Goal: Task Accomplishment & Management: Use online tool/utility

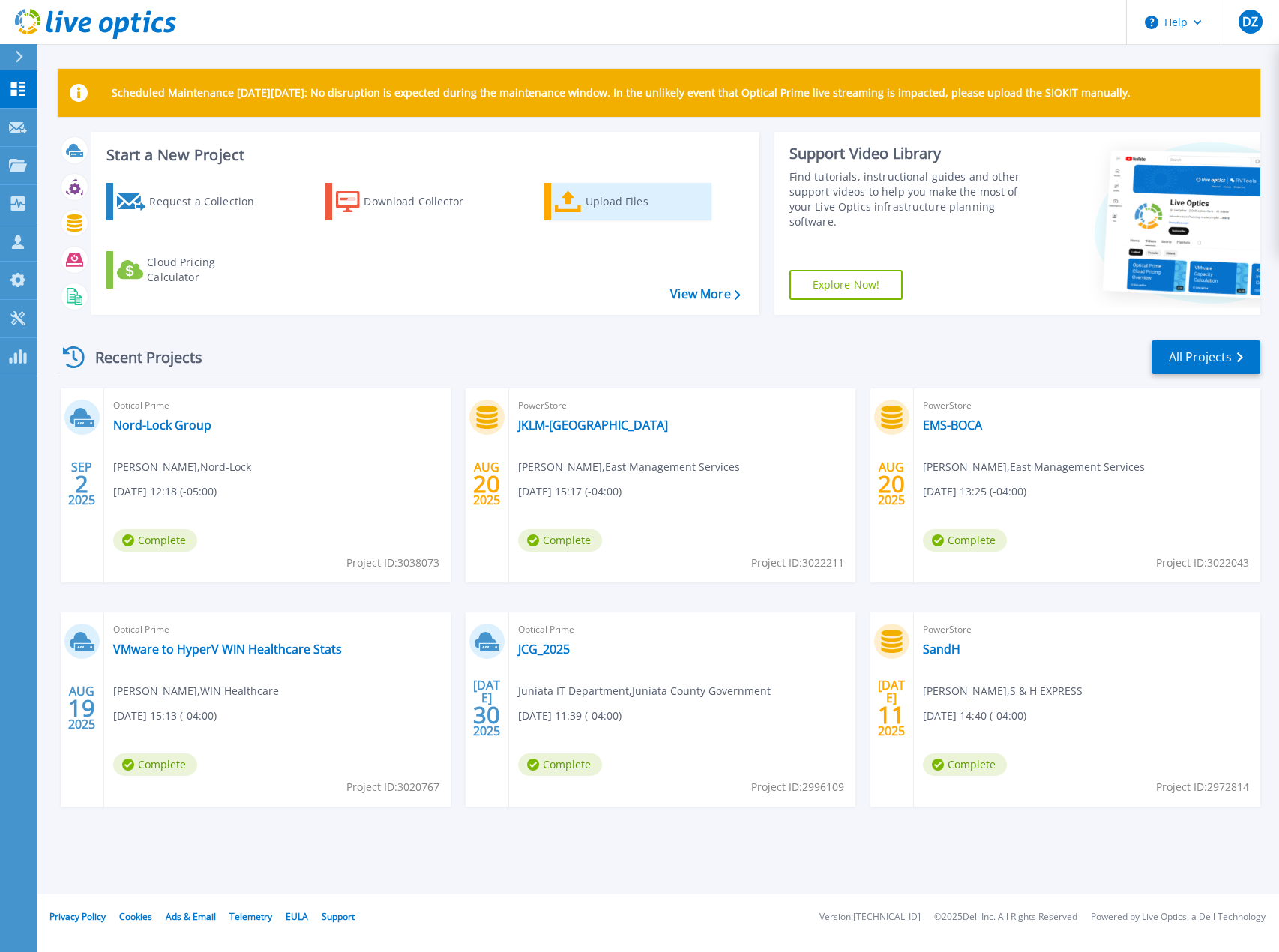
click at [613, 196] on div "Upload Files" at bounding box center [645, 201] width 120 height 30
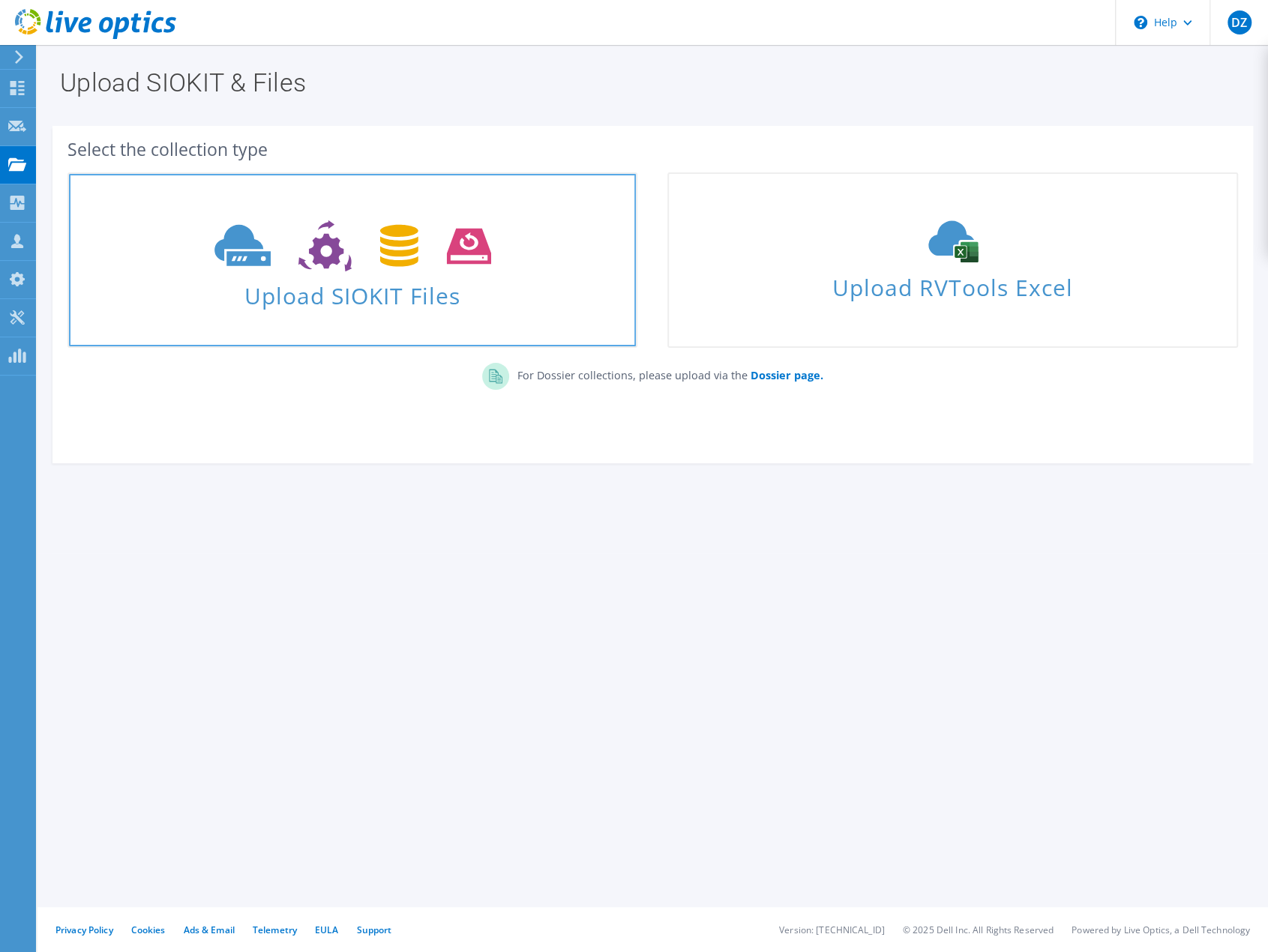
click at [342, 272] on span at bounding box center [353, 244] width 567 height 63
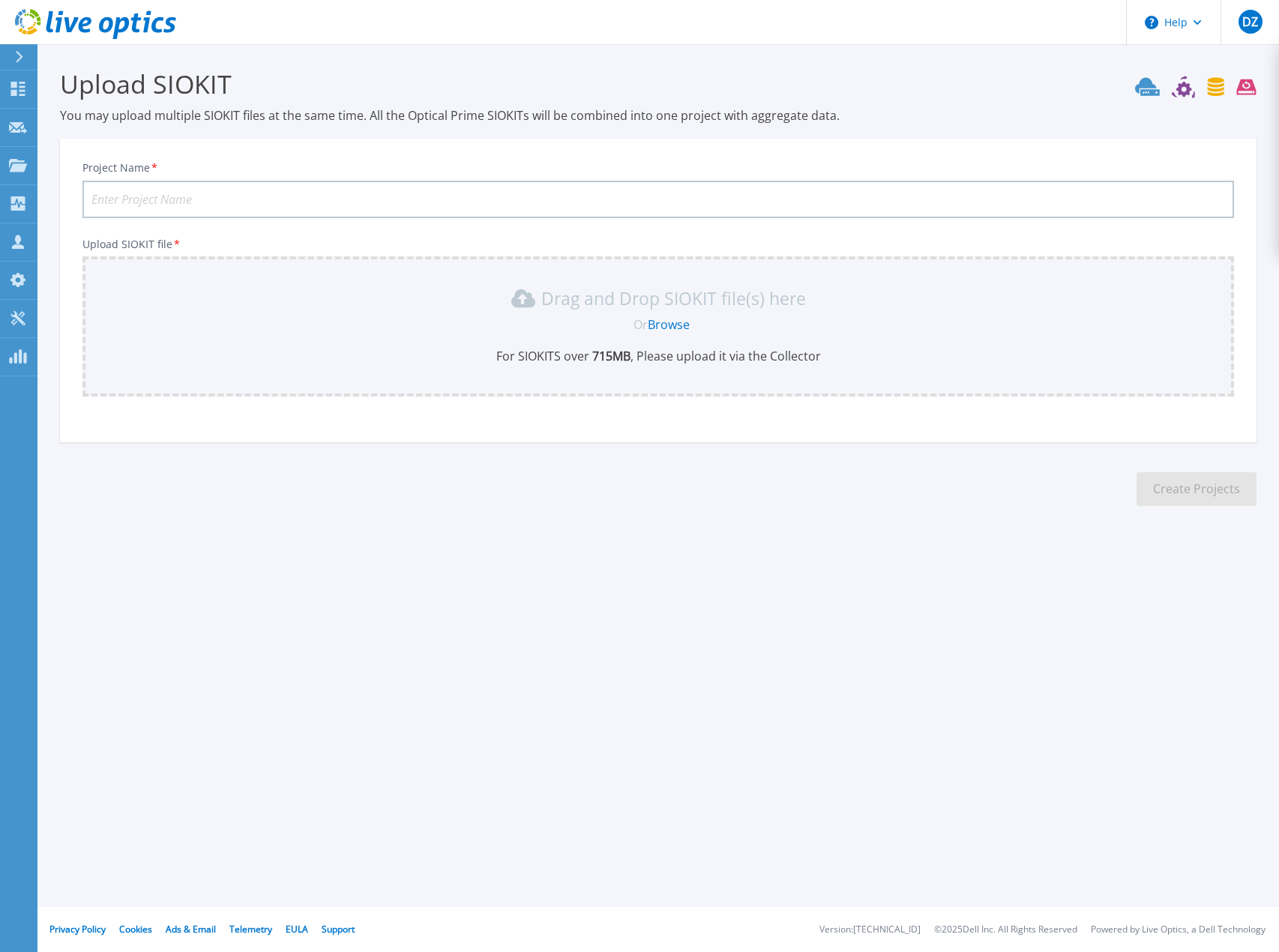
click at [171, 190] on input "Project Name *" at bounding box center [658, 199] width 1152 height 38
click at [171, 209] on input "Project Name *" at bounding box center [658, 199] width 1152 height 38
paste input "egadsonlsnj.org"
type input "Egadson LS NJ SAN Refresh"
click at [678, 326] on link "Browse" at bounding box center [669, 324] width 42 height 17
